Goal: Task Accomplishment & Management: Use online tool/utility

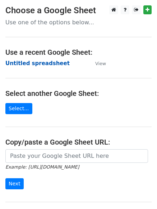
click at [37, 62] on strong "Untitled spreadsheet" at bounding box center [37, 63] width 64 height 6
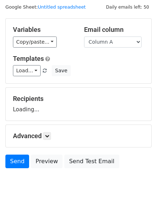
scroll to position [40, 0]
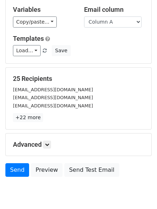
click at [48, 119] on p "+22 more" at bounding box center [78, 117] width 131 height 9
drag, startPoint x: 50, startPoint y: 145, endPoint x: 74, endPoint y: 125, distance: 31.5
click at [49, 146] on icon at bounding box center [47, 145] width 4 height 4
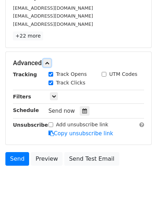
scroll to position [124, 0]
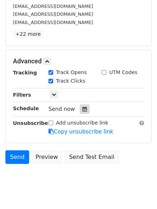
click at [82, 111] on icon at bounding box center [84, 109] width 5 height 5
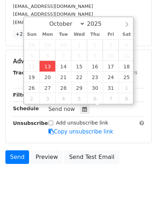
type input "2025-10-13 12:00"
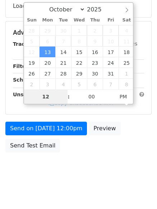
type input "4"
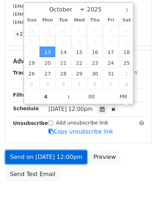
type input "2025-10-13 16:00"
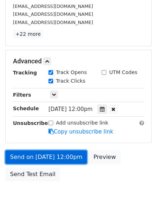
click at [49, 153] on link "Send on Oct 13 at 12:00pm" at bounding box center [45, 157] width 81 height 14
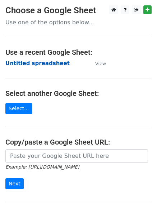
click at [35, 64] on strong "Untitled spreadsheet" at bounding box center [37, 63] width 64 height 6
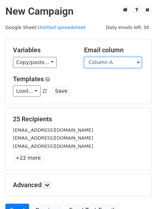
drag, startPoint x: 0, startPoint y: 0, endPoint x: 109, endPoint y: 62, distance: 125.5
click at [109, 62] on select "Column A Column B Column C Column D Column E Column F" at bounding box center [112, 62] width 57 height 11
select select "Column B"
click at [84, 57] on select "Column A Column B Column C Column D Column E Column F" at bounding box center [112, 62] width 57 height 11
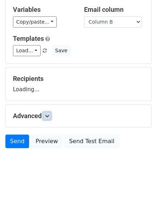
click at [48, 115] on icon at bounding box center [47, 116] width 4 height 4
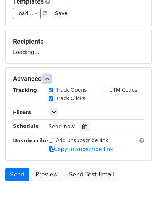
scroll to position [110, 0]
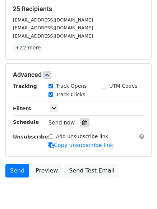
click at [85, 123] on div at bounding box center [85, 122] width 10 height 9
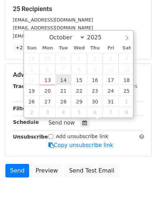
type input "2025-10-14 12:00"
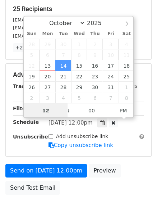
scroll to position [0, 0]
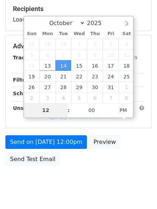
type input "5"
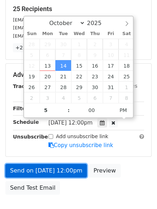
type input "2025-10-14 17:00"
click at [57, 164] on link "Send on Oct 14 at 12:00pm" at bounding box center [45, 171] width 81 height 14
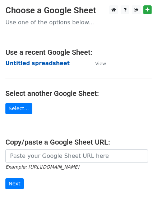
click at [29, 64] on strong "Untitled spreadsheet" at bounding box center [37, 63] width 64 height 6
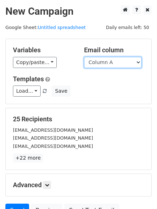
drag, startPoint x: 0, startPoint y: 0, endPoint x: 107, endPoint y: 65, distance: 125.2
click at [107, 65] on select "Column A Column B Column C Column D Column E Column F" at bounding box center [112, 62] width 57 height 11
select select "Column C"
click at [84, 57] on select "Column A Column B Column C Column D Column E Column F" at bounding box center [112, 62] width 57 height 11
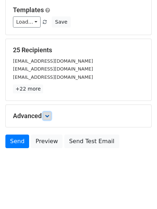
click at [47, 117] on icon at bounding box center [47, 116] width 4 height 4
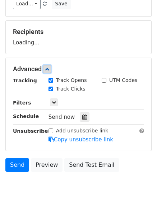
scroll to position [110, 0]
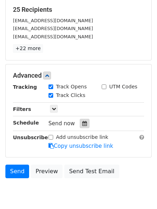
click at [82, 121] on icon at bounding box center [84, 123] width 5 height 5
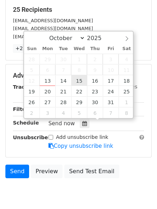
type input "2025-10-15 12:00"
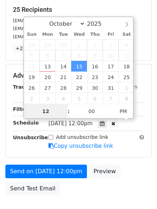
scroll to position [0, 0]
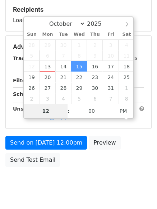
type input "6"
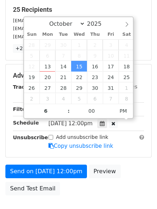
type input "2025-10-15 18:00"
click at [51, 163] on form "Variables Copy/paste... {{Column A}} {{Column B}} {{Column C}} {{Column D}} {{C…" at bounding box center [78, 64] width 146 height 270
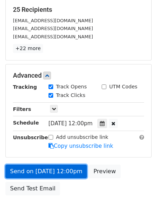
click at [51, 165] on link "Send on Oct 15 at 12:00pm" at bounding box center [45, 172] width 81 height 14
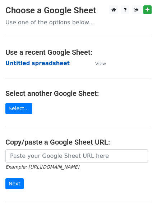
click at [29, 63] on strong "Untitled spreadsheet" at bounding box center [37, 63] width 64 height 6
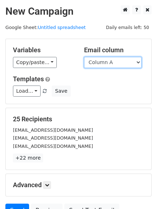
click at [122, 63] on select "Column A Column B Column C Column D Column E Column F" at bounding box center [112, 62] width 57 height 11
select select "Column D"
click at [84, 57] on select "Column A Column B Column C Column D Column E Column F" at bounding box center [112, 62] width 57 height 11
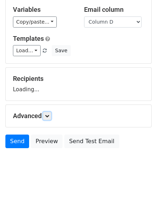
scroll to position [69, 0]
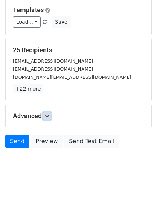
click at [49, 117] on icon at bounding box center [47, 116] width 4 height 4
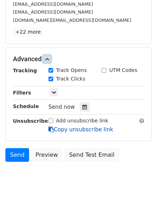
scroll to position [139, 0]
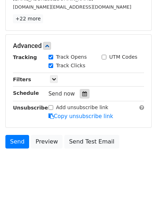
click at [82, 95] on icon at bounding box center [84, 93] width 5 height 5
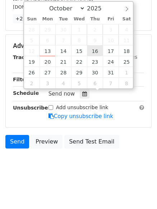
type input "2025-10-16 12:00"
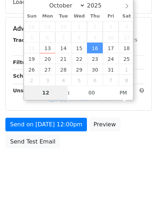
type input "7"
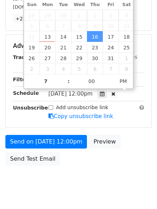
type input "2025-10-16 19:00"
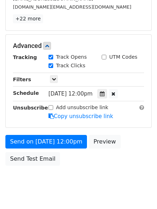
click at [47, 134] on form "Variables Copy/paste... {{Column A}} {{Column B}} {{Column C}} {{Column D}} {{C…" at bounding box center [78, 34] width 146 height 270
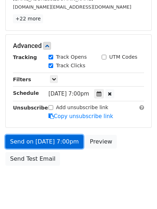
click at [47, 136] on link "Send on Oct 16 at 7:00pm" at bounding box center [44, 142] width 78 height 14
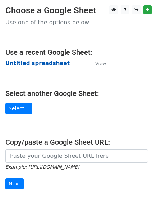
click at [23, 61] on strong "Untitled spreadsheet" at bounding box center [37, 63] width 64 height 6
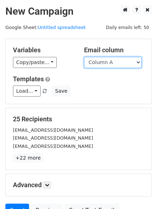
drag, startPoint x: 102, startPoint y: 62, endPoint x: 101, endPoint y: 111, distance: 48.7
click at [101, 111] on form "Variables Copy/paste... {{Column A}} {{Column B}} {{Column C}} {{Column D}} {{C…" at bounding box center [78, 130] width 146 height 182
select select "Column E"
click at [84, 57] on select "Column A Column B Column C Column D Column E Column F" at bounding box center [112, 62] width 57 height 11
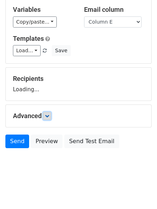
click at [48, 118] on icon at bounding box center [47, 116] width 4 height 4
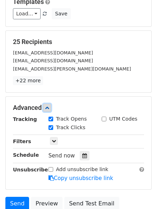
scroll to position [108, 0]
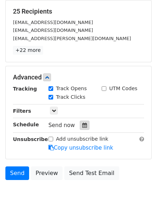
click at [82, 128] on icon at bounding box center [84, 125] width 5 height 5
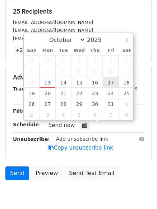
type input "2025-10-17 12:00"
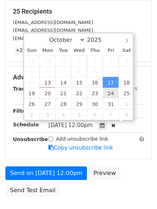
scroll to position [0, 0]
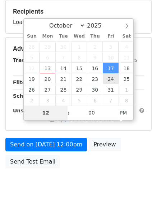
type input "8"
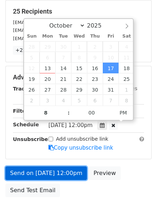
type input "2025-10-17 20:00"
click at [58, 176] on link "Send on Oct 17 at 12:00pm" at bounding box center [45, 174] width 81 height 14
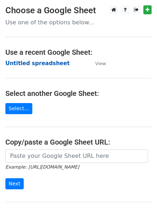
click at [27, 65] on strong "Untitled spreadsheet" at bounding box center [37, 63] width 64 height 6
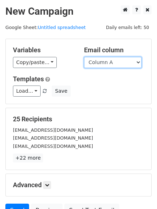
click at [114, 64] on select "Column A Column B Column C Column D Column E Column F" at bounding box center [112, 62] width 57 height 11
select select "Column F"
click at [84, 57] on select "Column A Column B Column C Column D Column E Column F" at bounding box center [112, 62] width 57 height 11
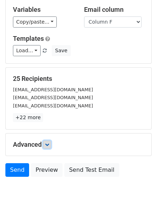
click at [49, 143] on icon at bounding box center [47, 145] width 4 height 4
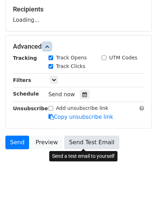
scroll to position [111, 0]
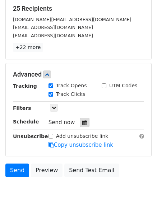
click at [80, 118] on div at bounding box center [85, 122] width 10 height 9
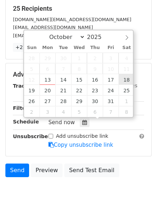
type input "[DATE] 12:00"
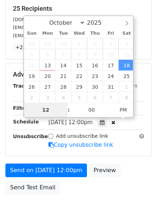
type input "9"
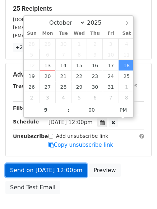
type input "[DATE] 21:00"
click at [49, 166] on link "Send on [DATE] 12:00pm" at bounding box center [45, 171] width 81 height 14
